Goal: Book appointment/travel/reservation

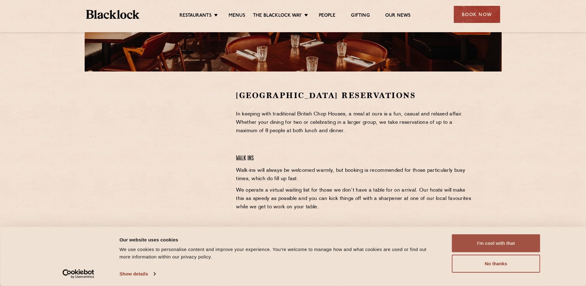
scroll to position [155, 0]
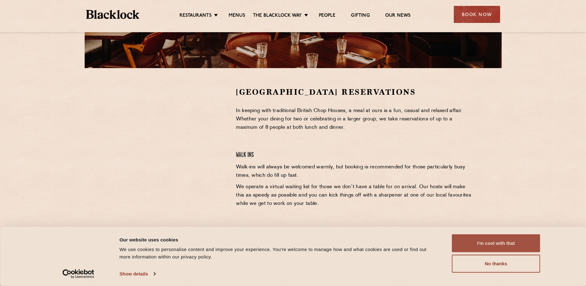
click at [498, 246] on button "I'm cool with that" at bounding box center [496, 243] width 88 height 18
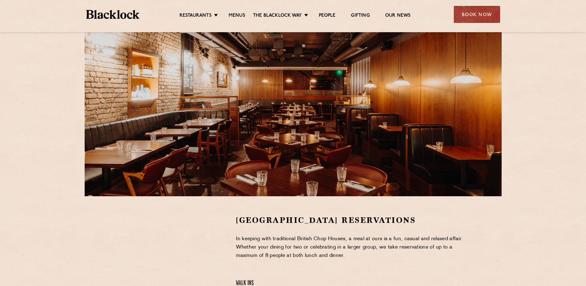
scroll to position [0, 0]
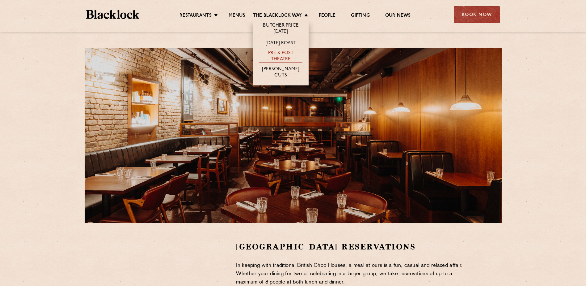
click at [282, 61] on link "Pre & Post Theatre" at bounding box center [280, 56] width 43 height 13
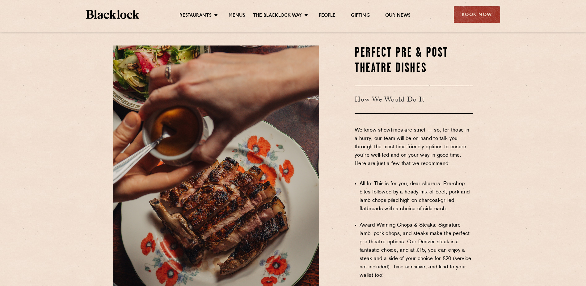
scroll to position [433, 0]
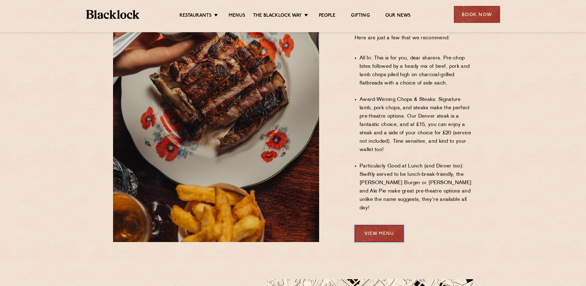
click at [385, 225] on link "View Menu" at bounding box center [379, 233] width 49 height 17
